Goal: Task Accomplishment & Management: Complete application form

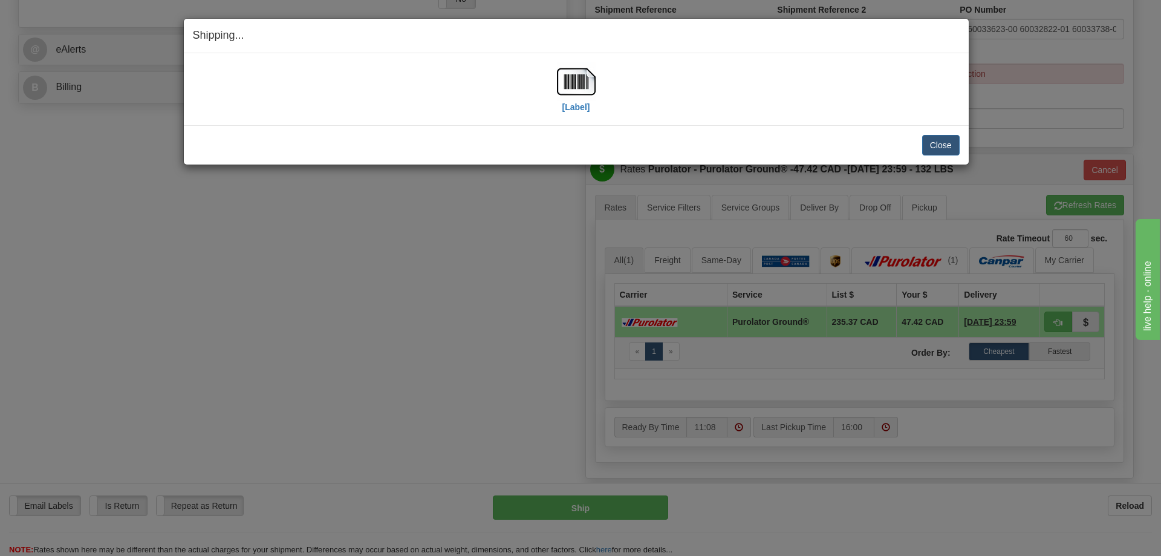
scroll to position [484, 0]
click at [942, 140] on button "Close" at bounding box center [940, 145] width 37 height 21
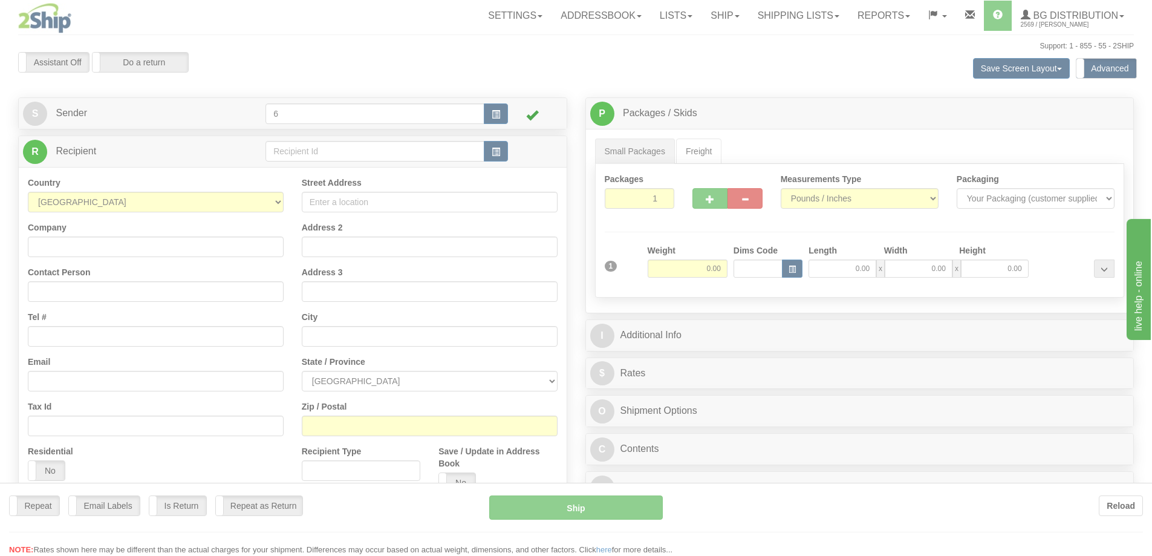
click at [307, 157] on div at bounding box center [576, 278] width 1152 height 556
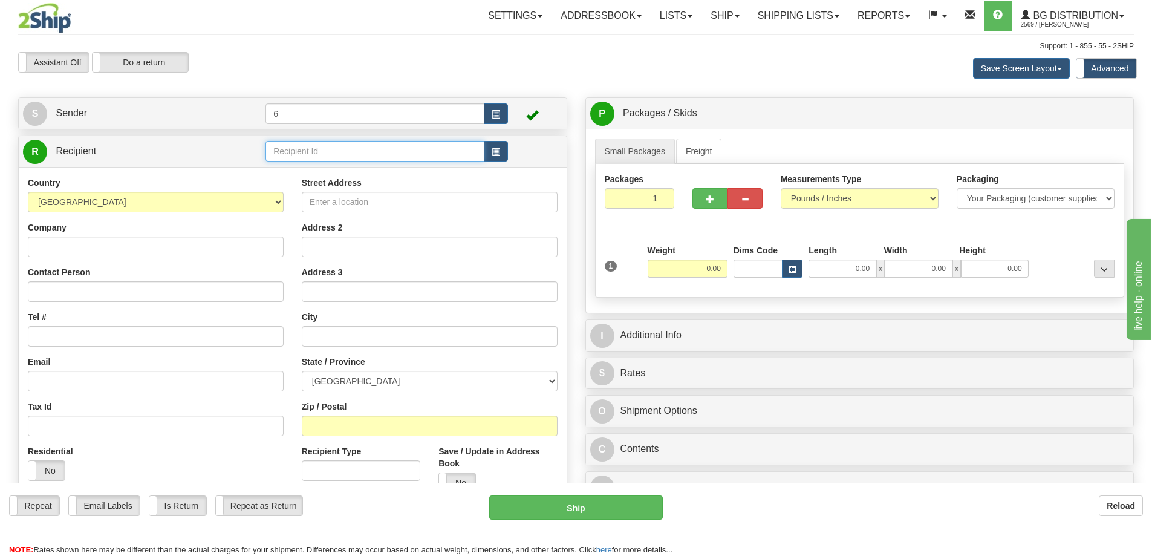
click at [306, 155] on input "text" at bounding box center [375, 151] width 219 height 21
click at [299, 154] on input "text" at bounding box center [375, 151] width 219 height 21
type input "43023"
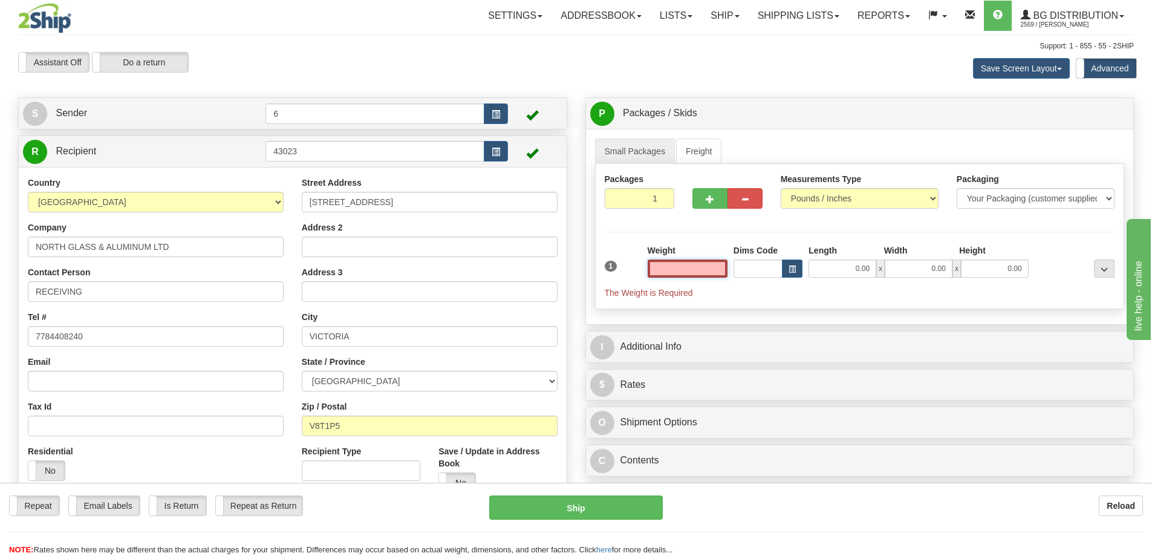
click at [720, 278] on input "text" at bounding box center [688, 268] width 80 height 18
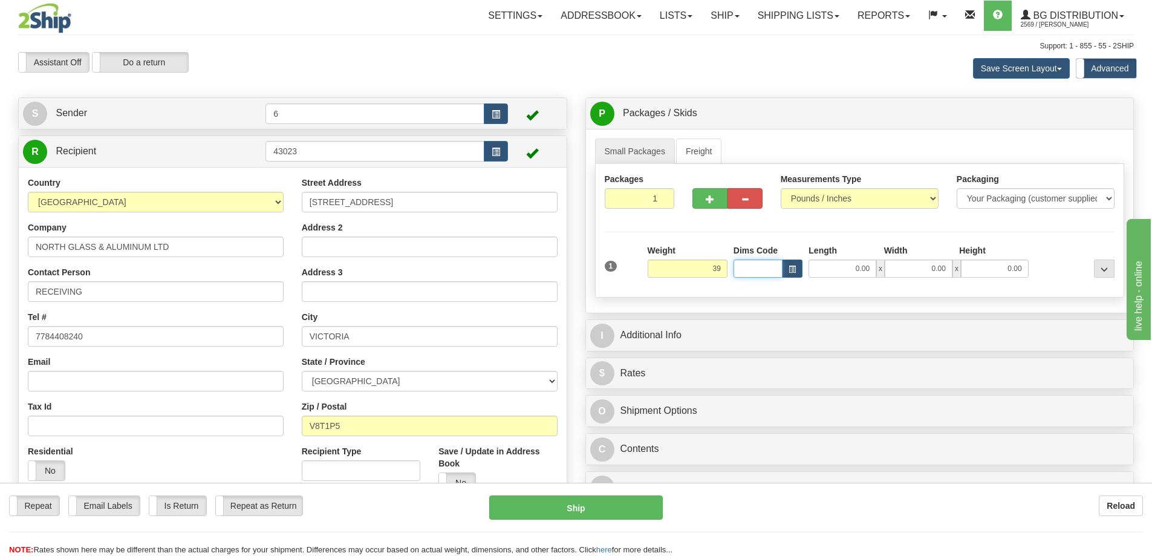
type input "39.00"
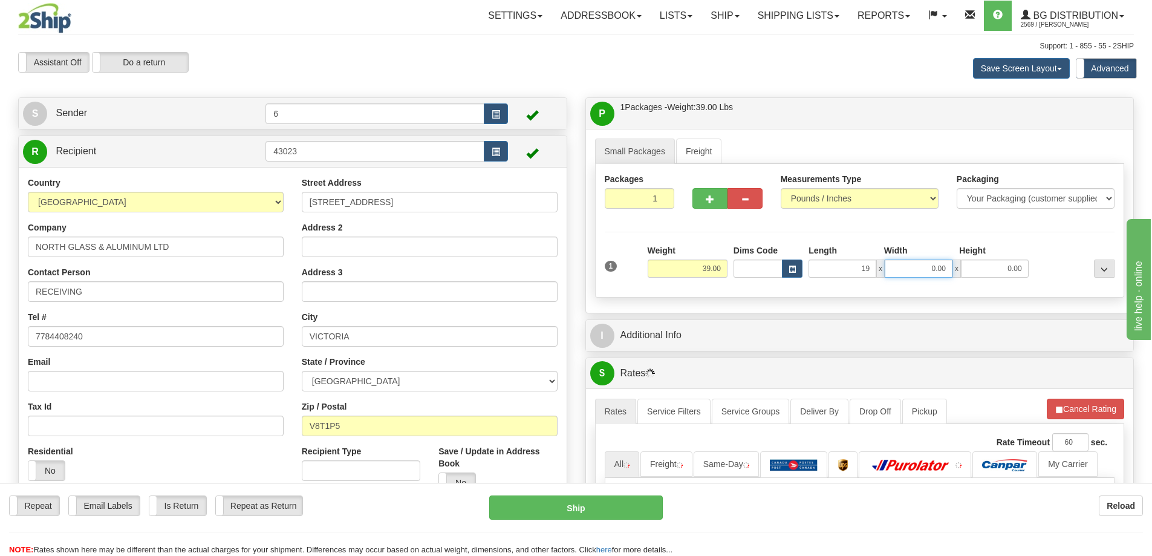
type input "19.00"
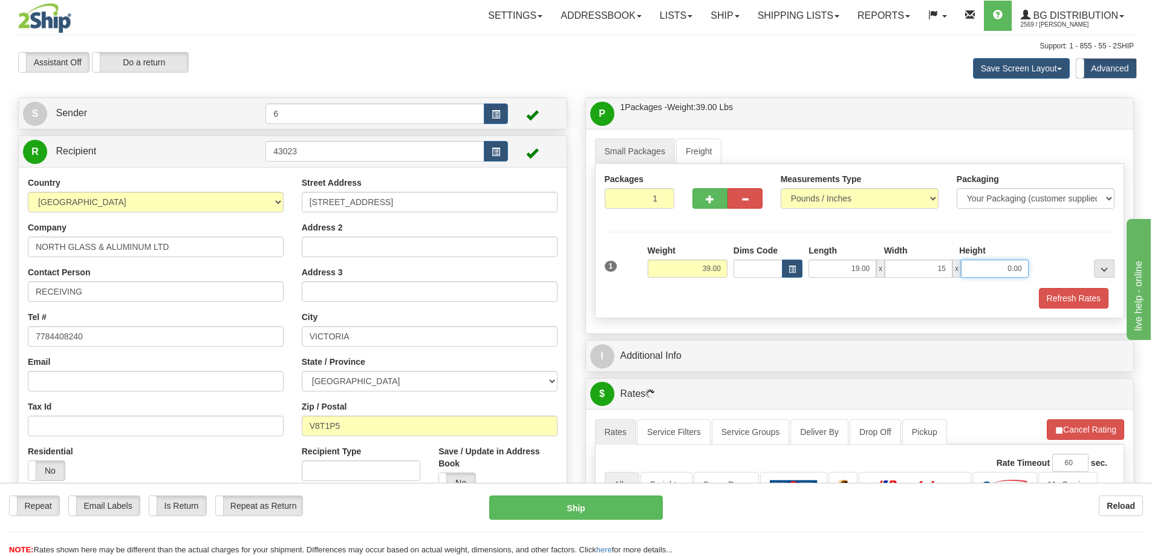
type input "15.00"
type input "13.00"
click at [709, 203] on span "button" at bounding box center [710, 199] width 8 height 8
radio input "true"
type input "2"
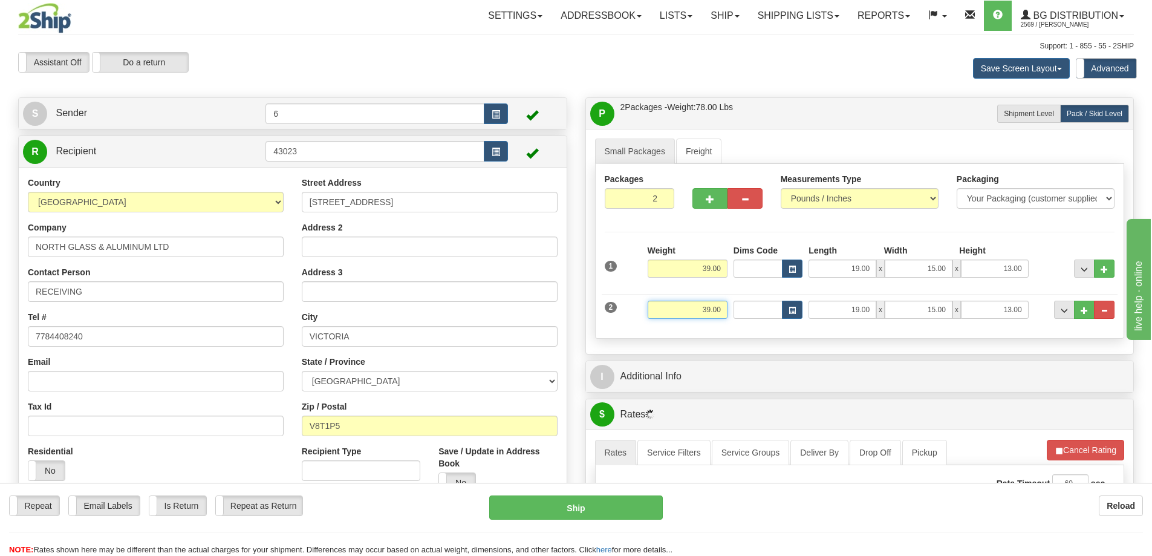
drag, startPoint x: 680, startPoint y: 313, endPoint x: 812, endPoint y: 300, distance: 132.5
click at [810, 301] on div "2 Weight 39.00 Dims Code Length Width Height" at bounding box center [860, 308] width 517 height 41
type input "18.00"
type input "8.00"
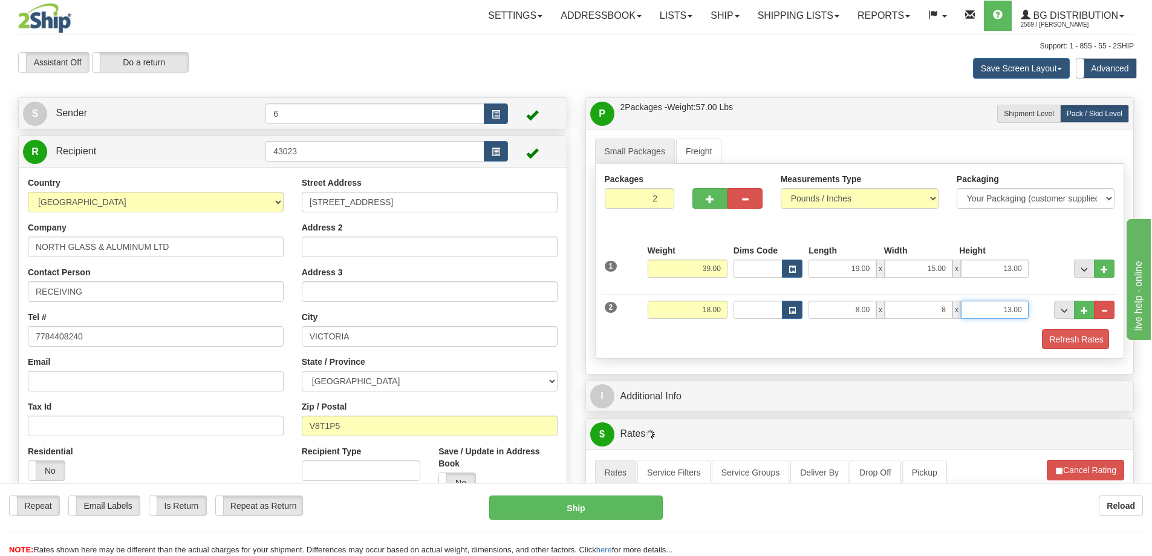
type input "8.00"
type input "6.00"
click at [697, 207] on button "button" at bounding box center [710, 198] width 35 height 21
type input "3"
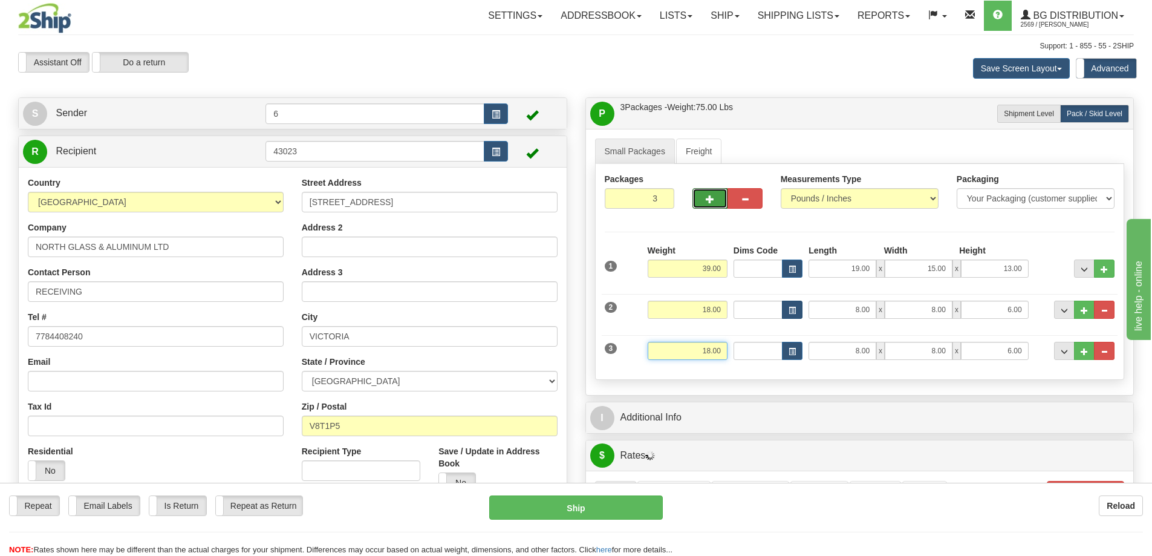
drag, startPoint x: 686, startPoint y: 350, endPoint x: 797, endPoint y: 307, distance: 118.7
click at [797, 328] on div "1 Weight 39.00 Dims Code" at bounding box center [860, 307] width 510 height 126
type input "44.00"
type input "10.00"
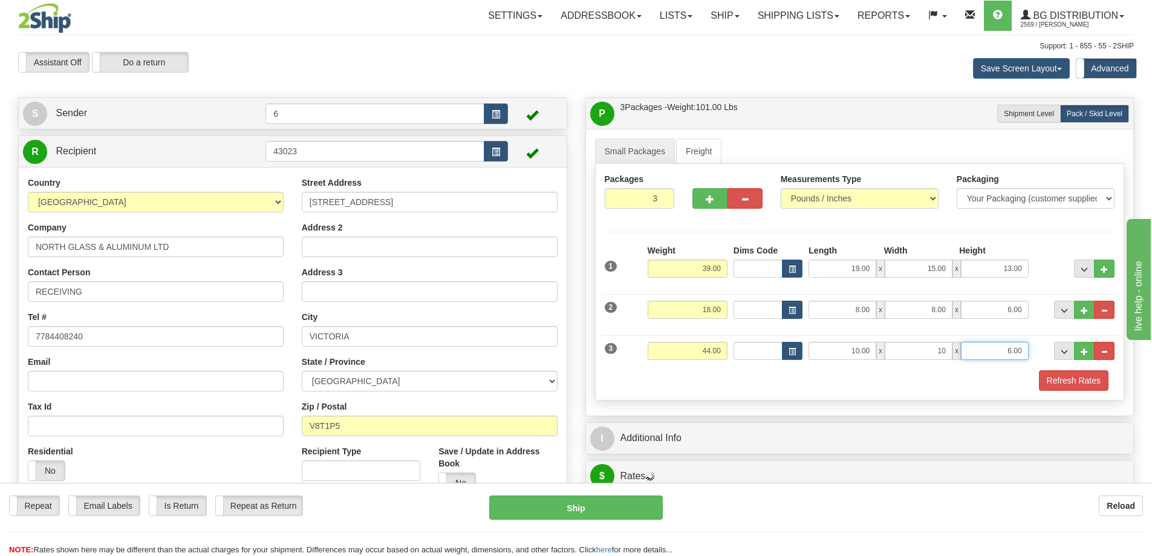
type input "10.00"
type input "15.00"
click at [702, 204] on button "button" at bounding box center [710, 198] width 35 height 21
type input "4"
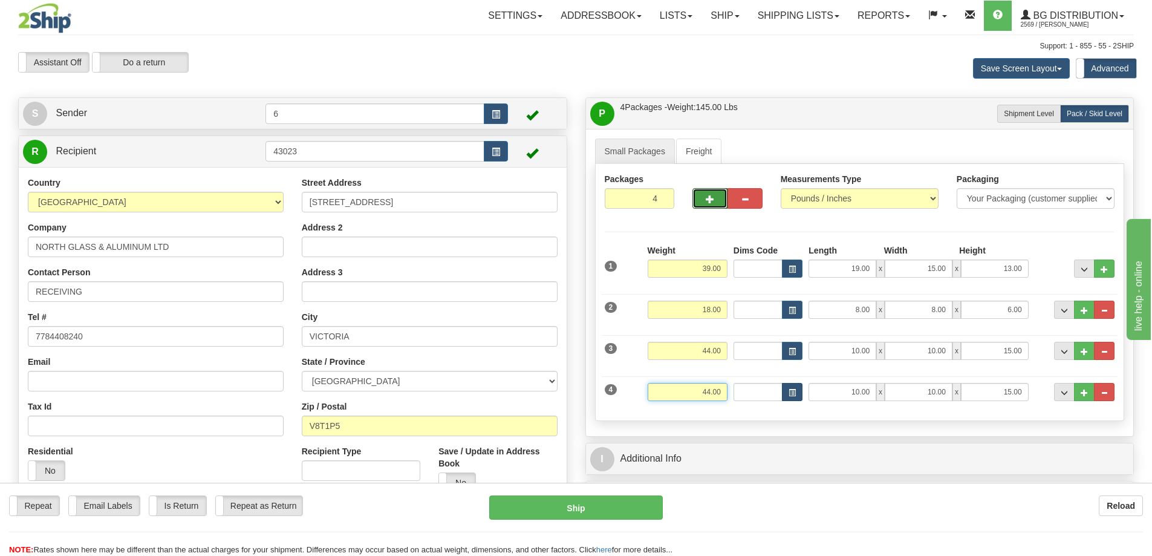
drag, startPoint x: 691, startPoint y: 397, endPoint x: 788, endPoint y: 393, distance: 96.9
click at [795, 392] on div "4 Weight 44.00 Dims Code Length Width Height" at bounding box center [860, 390] width 517 height 41
type input "21.00"
type input "88.00"
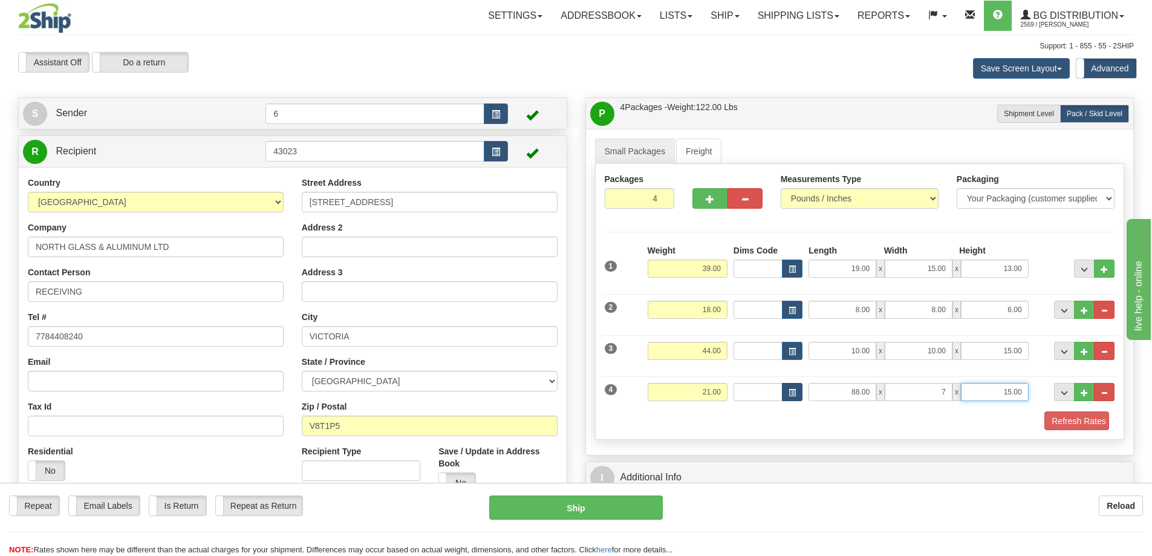
type input "7.00"
click at [1071, 423] on button "Refresh Rates" at bounding box center [1074, 421] width 70 height 21
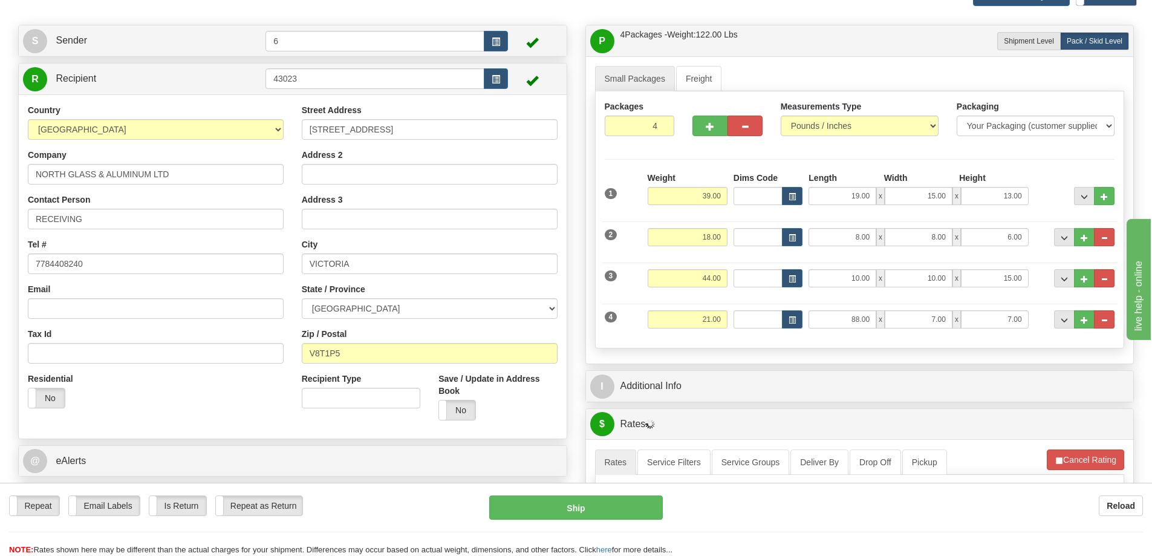
scroll to position [181, 0]
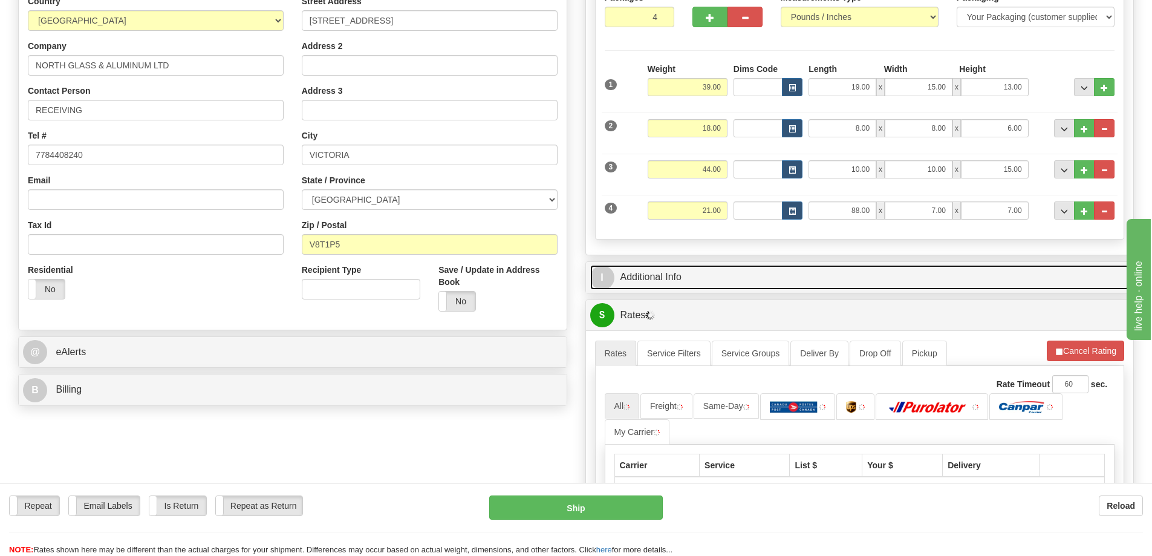
click at [792, 284] on link "I Additional Info" at bounding box center [860, 277] width 540 height 25
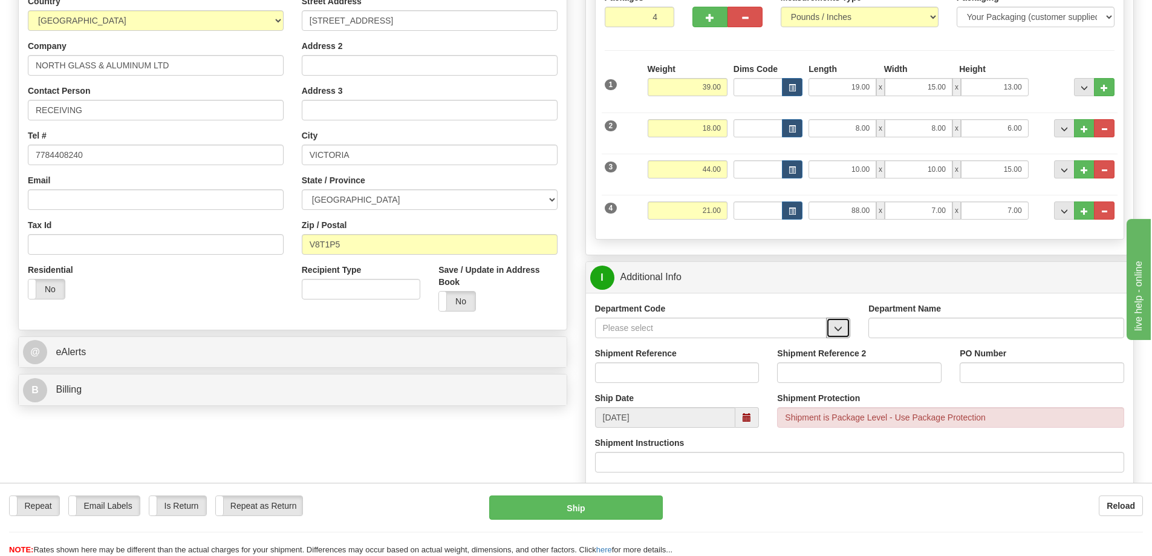
drag, startPoint x: 837, startPoint y: 330, endPoint x: 826, endPoint y: 337, distance: 13.9
click at [836, 331] on span "button" at bounding box center [838, 329] width 8 height 8
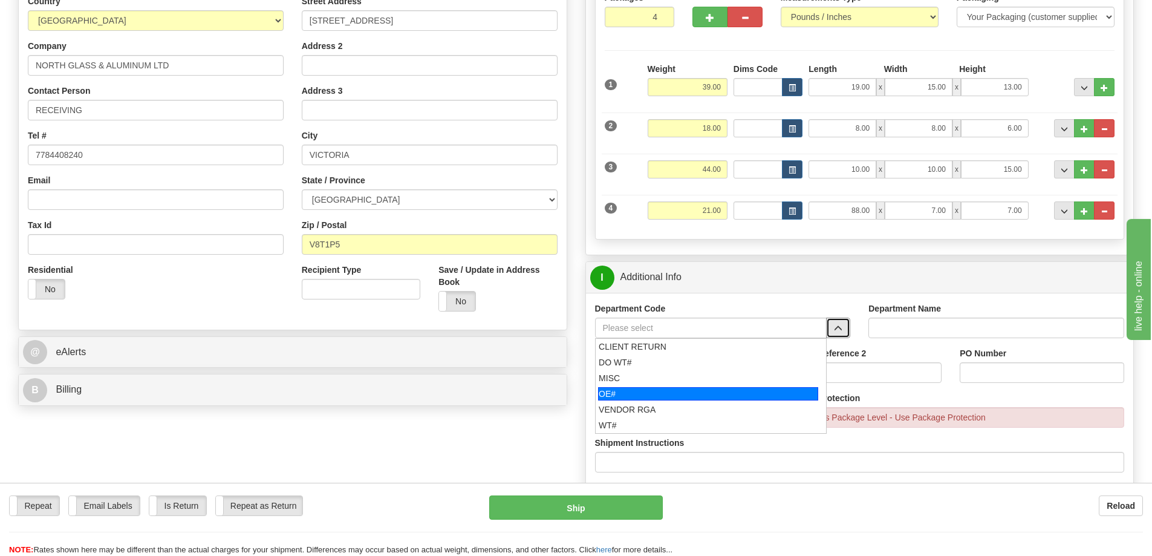
click at [681, 398] on div "OE#" at bounding box center [708, 393] width 220 height 13
type input "OE#"
type input "ORDERS"
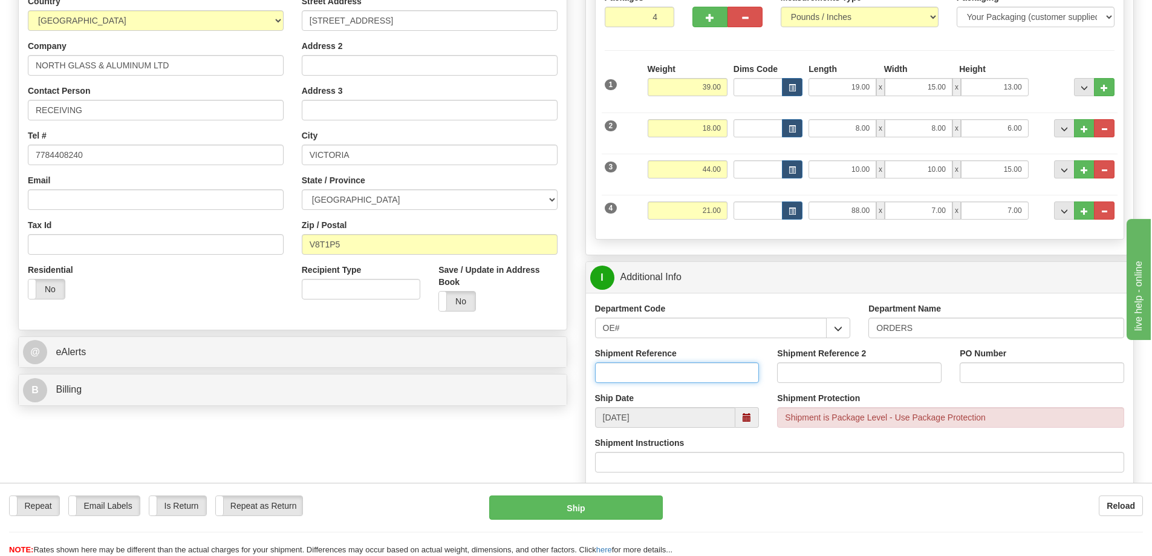
click at [679, 377] on input "Shipment Reference" at bounding box center [677, 372] width 165 height 21
type input "60030674-00"
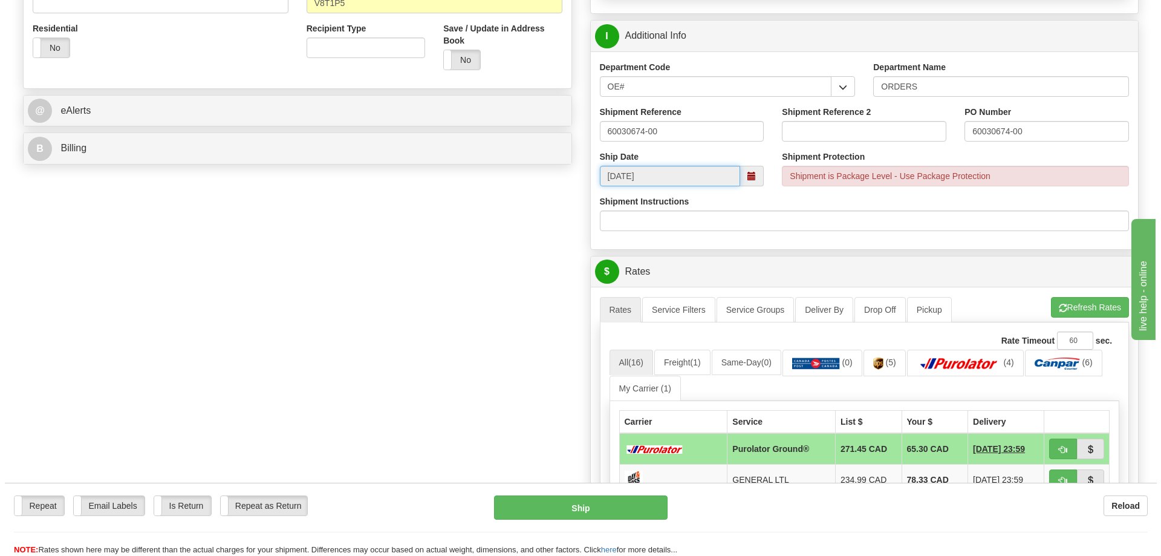
scroll to position [423, 0]
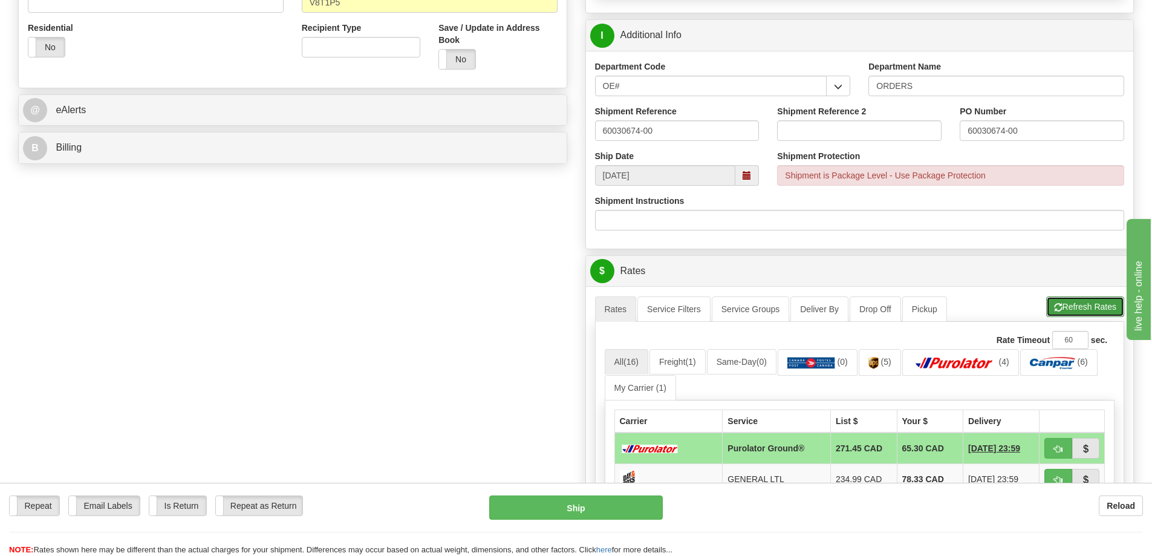
click at [1072, 308] on button "Refresh Rates" at bounding box center [1085, 306] width 78 height 21
click at [1090, 445] on button "button" at bounding box center [1086, 448] width 28 height 21
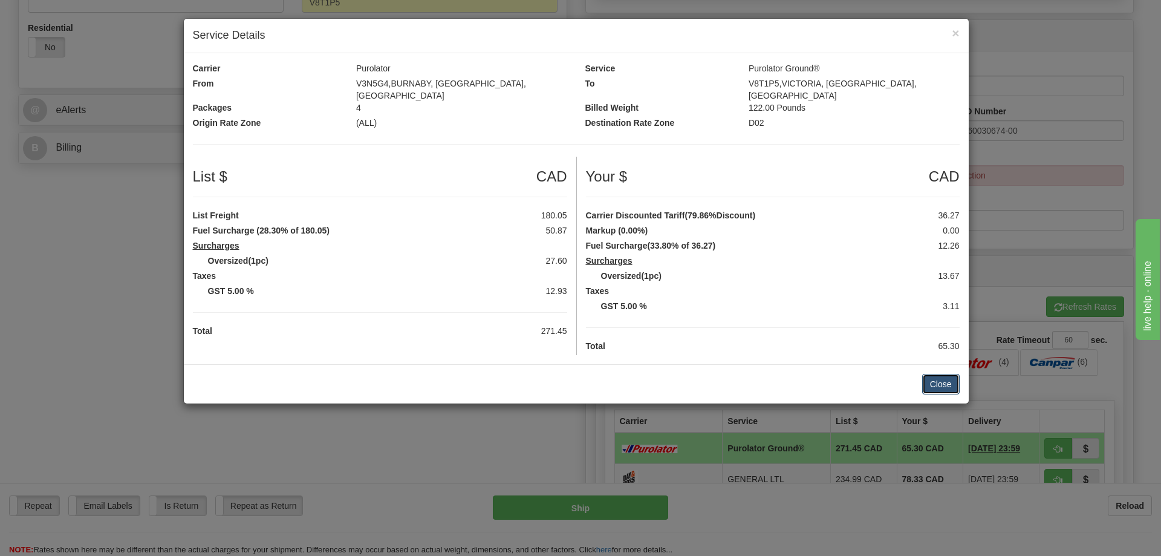
click at [951, 376] on button "Close" at bounding box center [940, 384] width 37 height 21
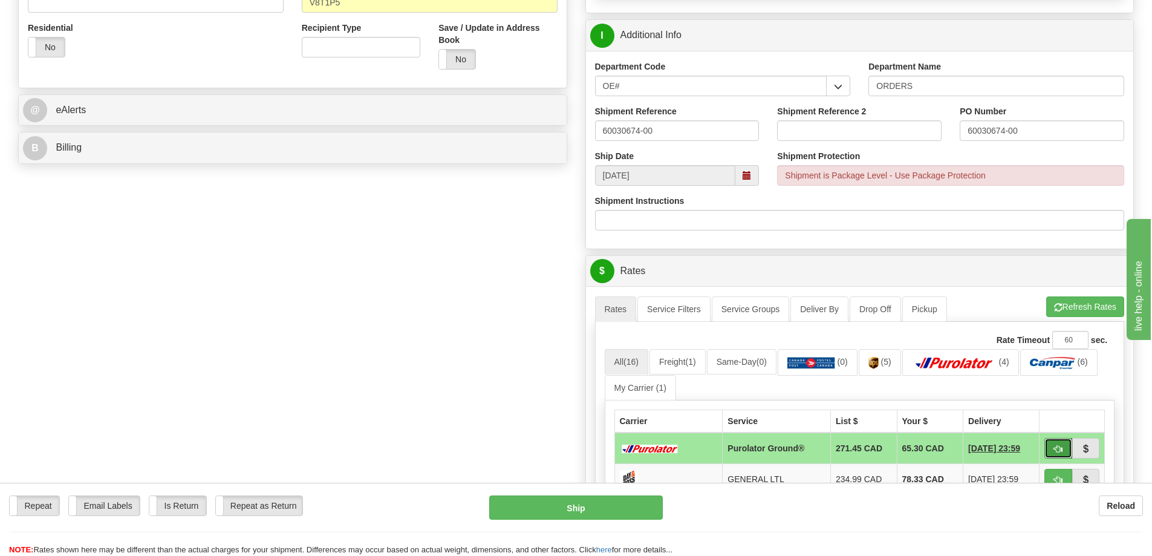
click at [1057, 445] on button "button" at bounding box center [1059, 448] width 28 height 21
type input "260"
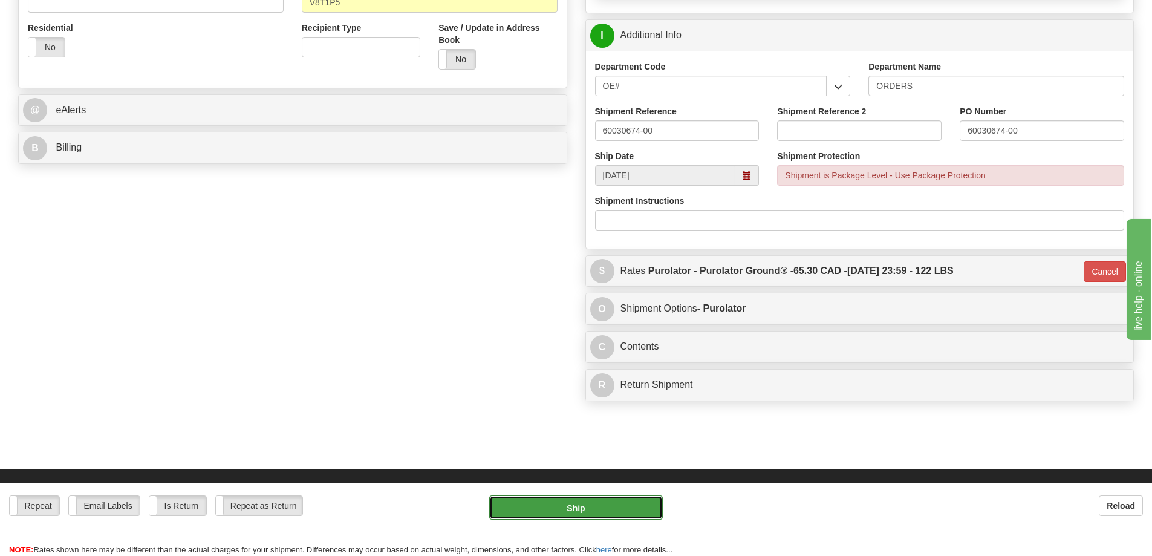
click at [607, 511] on button "Ship" at bounding box center [576, 507] width 174 height 24
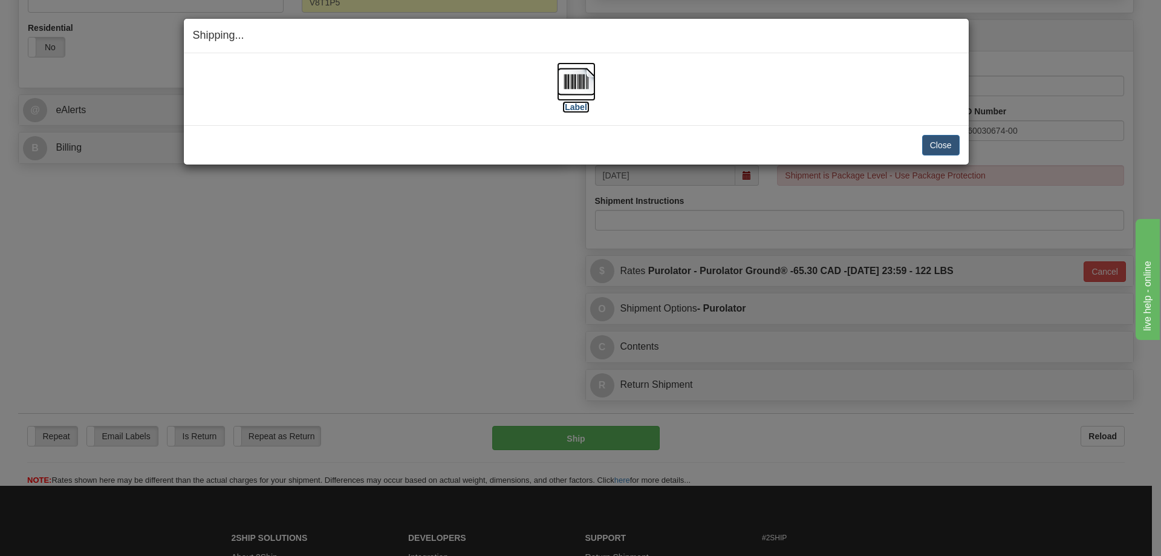
click at [585, 107] on label "[Label]" at bounding box center [576, 107] width 28 height 12
